Goal: Task Accomplishment & Management: Manage account settings

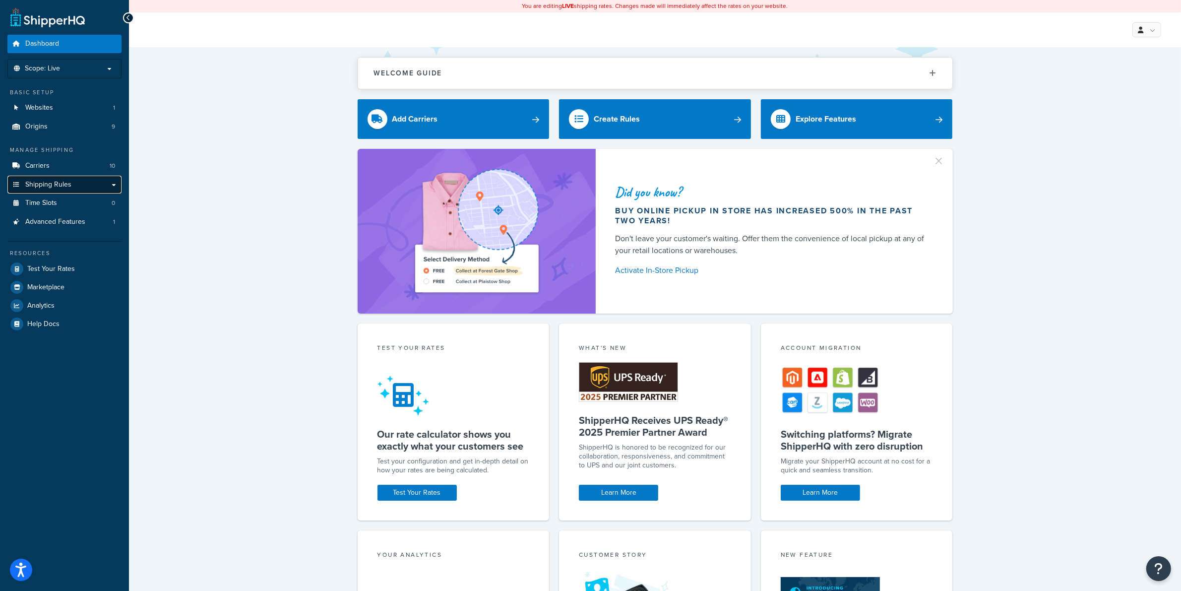
click at [58, 187] on span "Shipping Rules" at bounding box center [48, 185] width 46 height 8
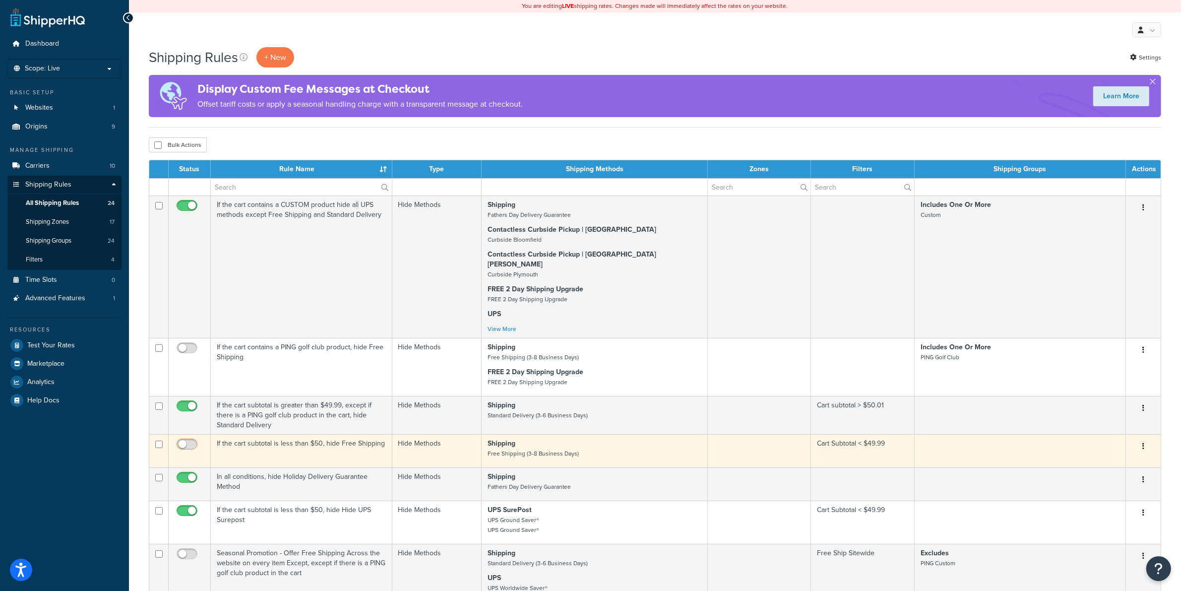
click at [189, 441] on input "checkbox" at bounding box center [188, 447] width 27 height 12
checkbox input "true"
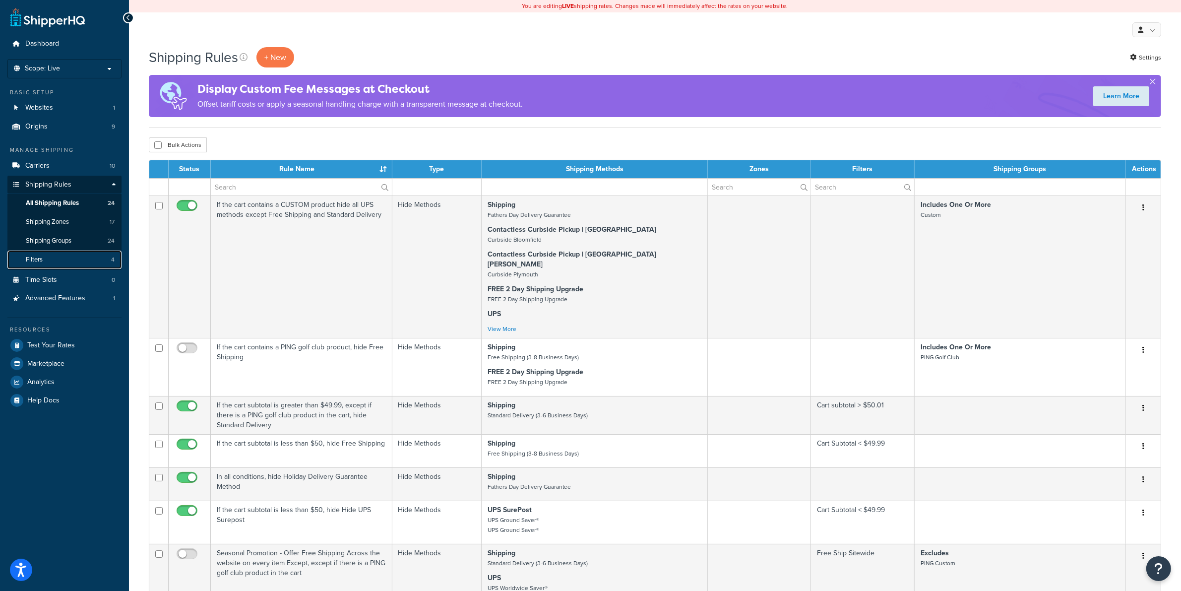
click at [58, 256] on link "Filters 4" at bounding box center [64, 260] width 114 height 18
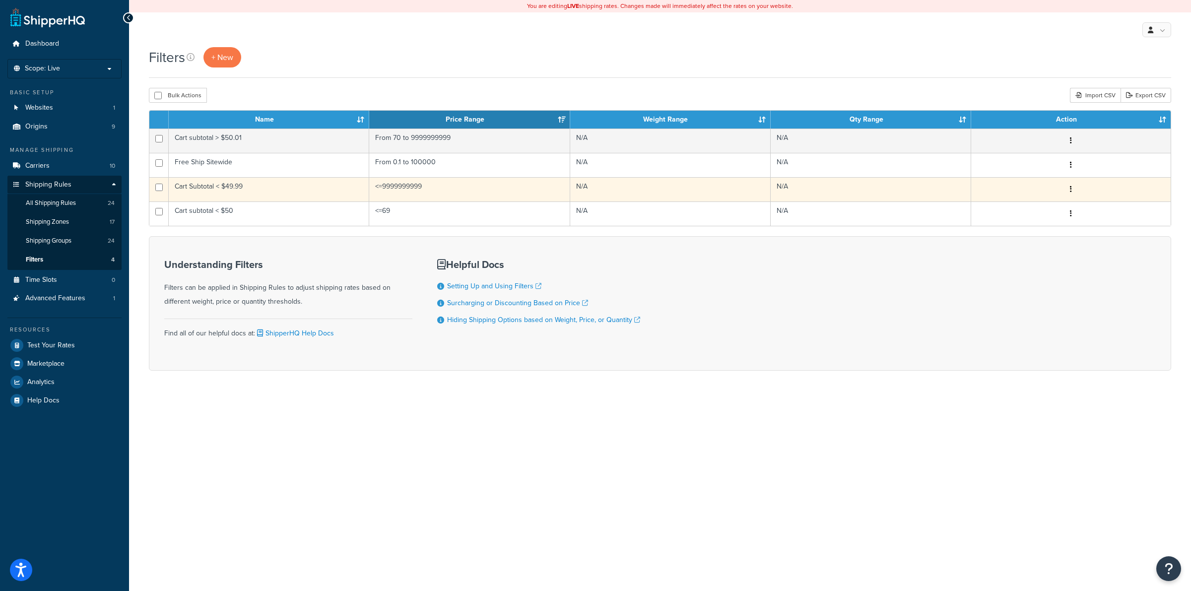
click at [232, 189] on td "Cart Subtotal < $49.99" at bounding box center [269, 189] width 200 height 24
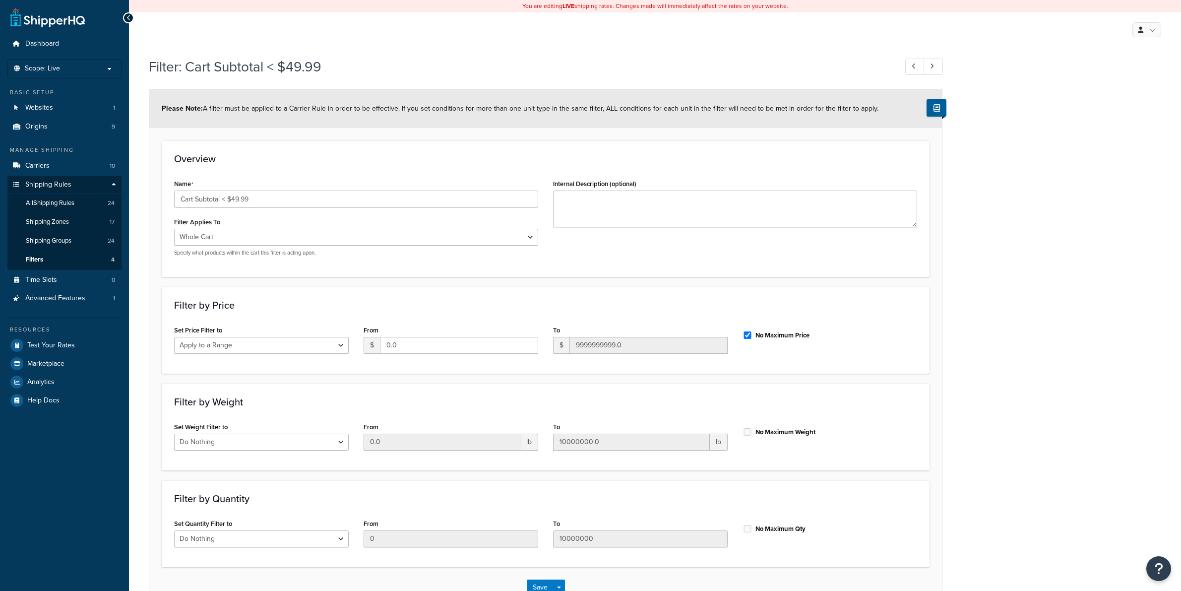
select select "range"
click at [746, 335] on input "No Maximum Price" at bounding box center [748, 334] width 10 height 7
checkbox input "false"
drag, startPoint x: 646, startPoint y: 345, endPoint x: 535, endPoint y: 340, distance: 111.7
click at [535, 340] on div "Set Price Filter to Do Nothing Apply to a Range From $ 0.0 To $ 9999999999.0 No…" at bounding box center [546, 342] width 758 height 38
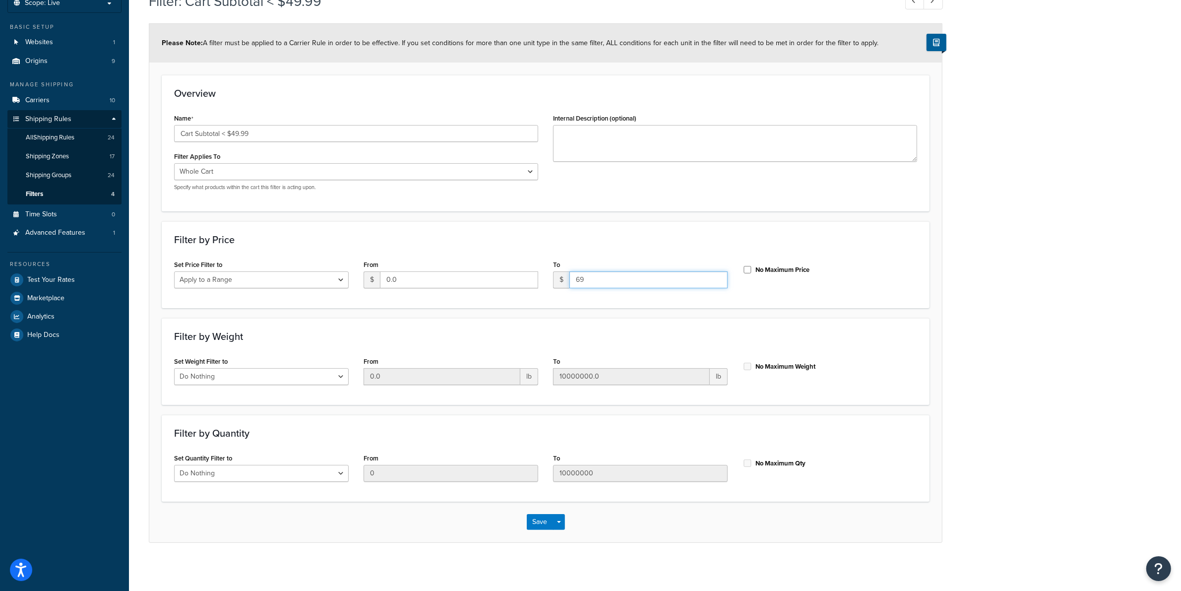
scroll to position [67, 0]
type input "69"
click at [541, 520] on button "Save" at bounding box center [540, 520] width 27 height 16
